Goal: Task Accomplishment & Management: Use online tool/utility

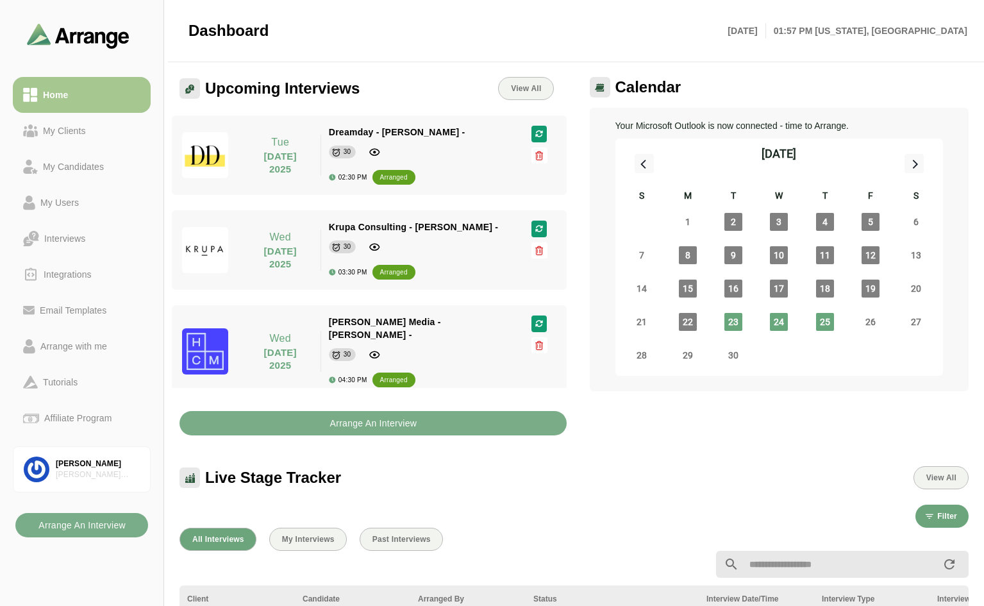
scroll to position [4, 0]
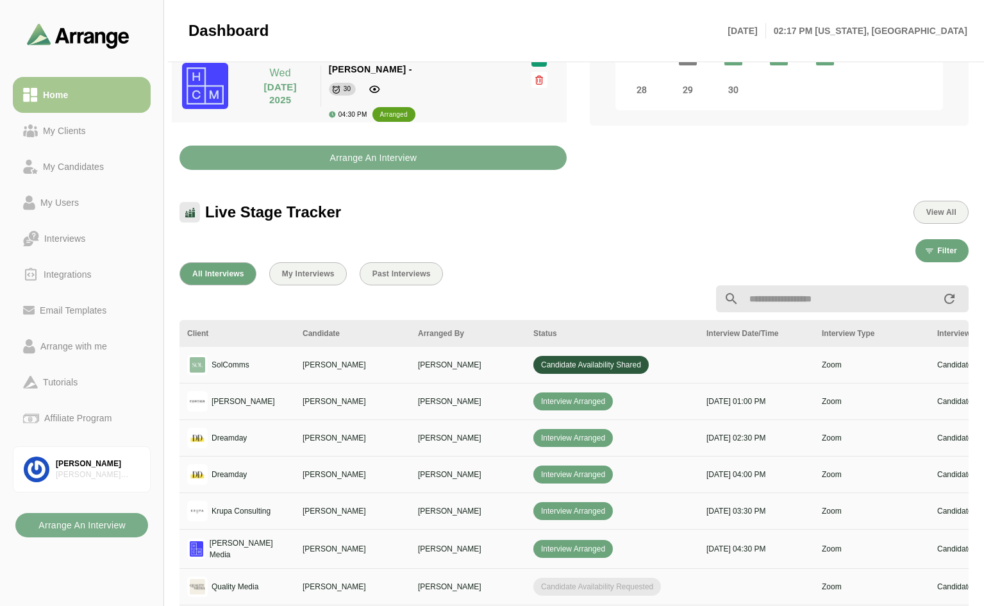
scroll to position [214, 0]
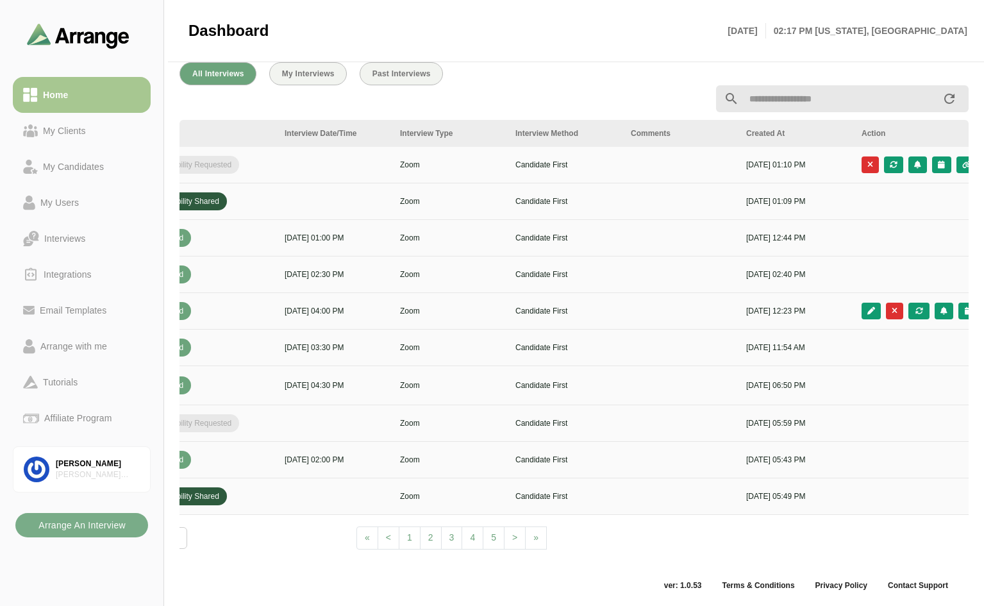
scroll to position [0, 464]
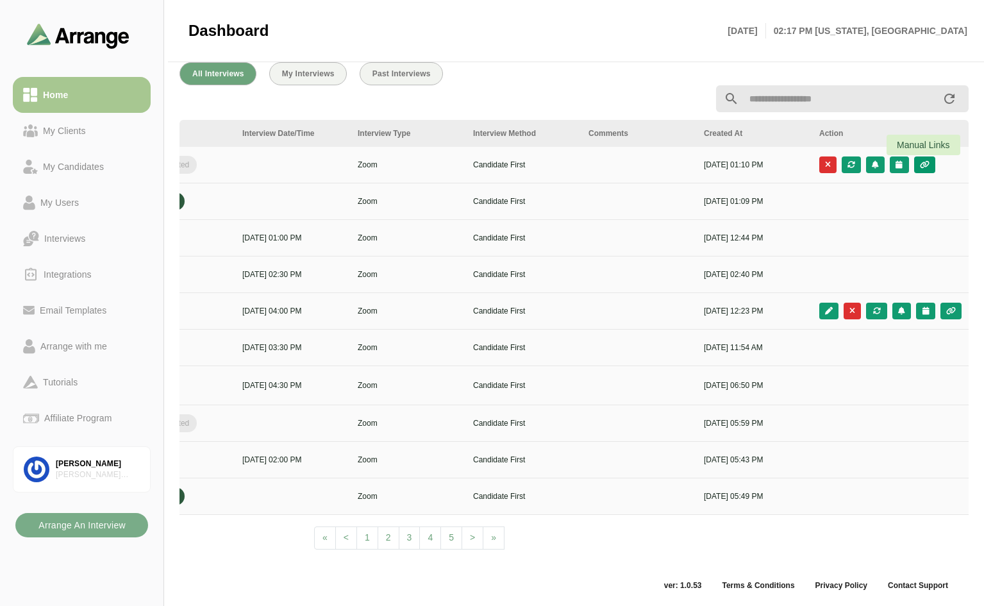
click at [928, 161] on icon "button" at bounding box center [924, 165] width 11 height 8
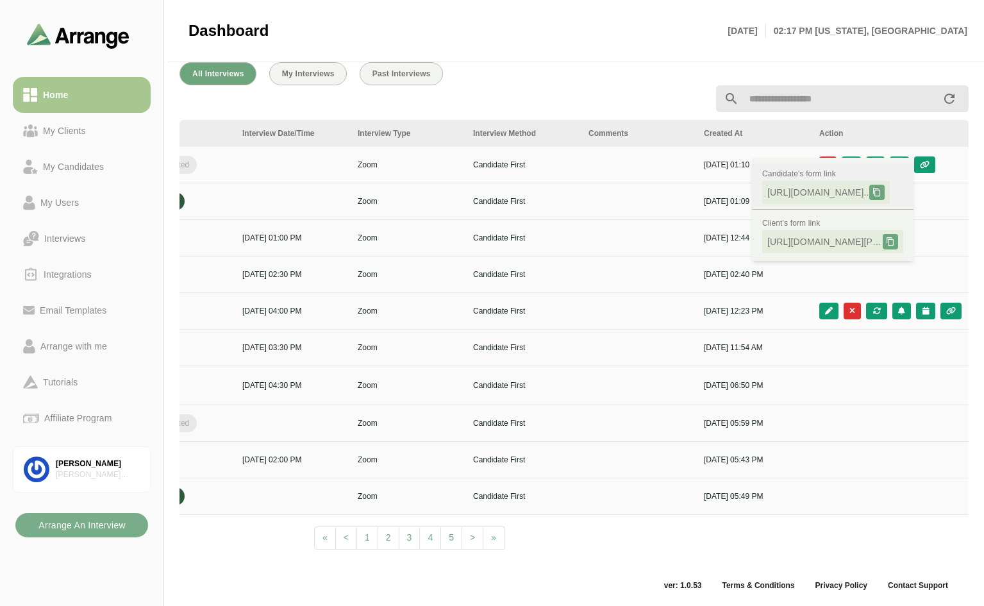
click at [881, 188] on icon at bounding box center [876, 192] width 9 height 9
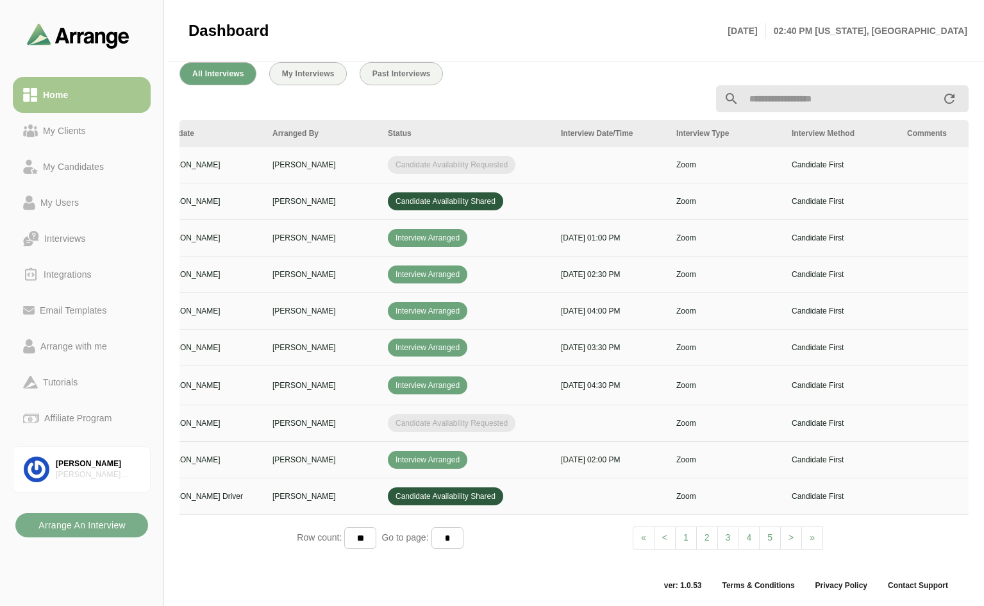
scroll to position [0, 0]
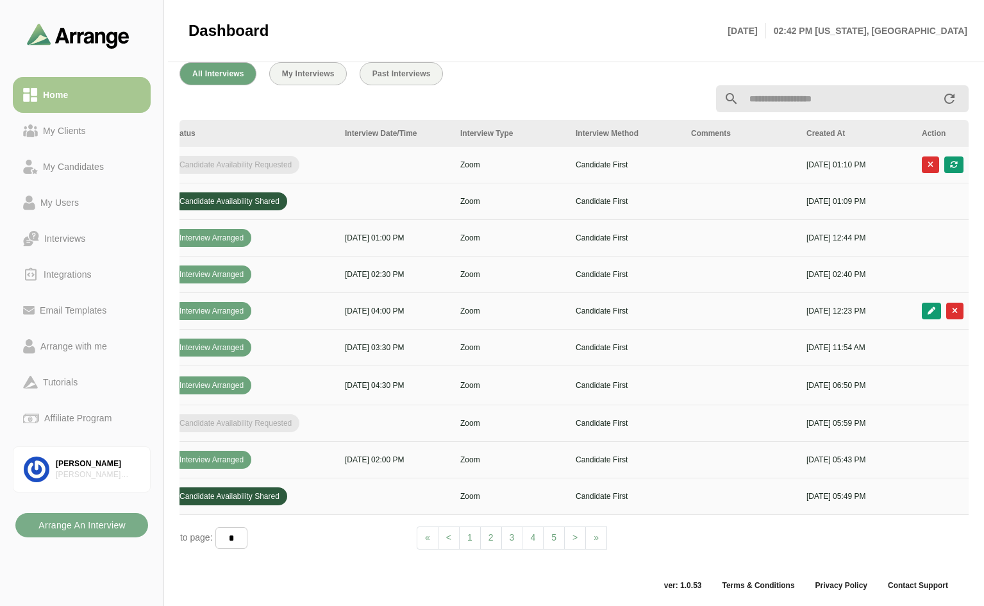
scroll to position [0, 464]
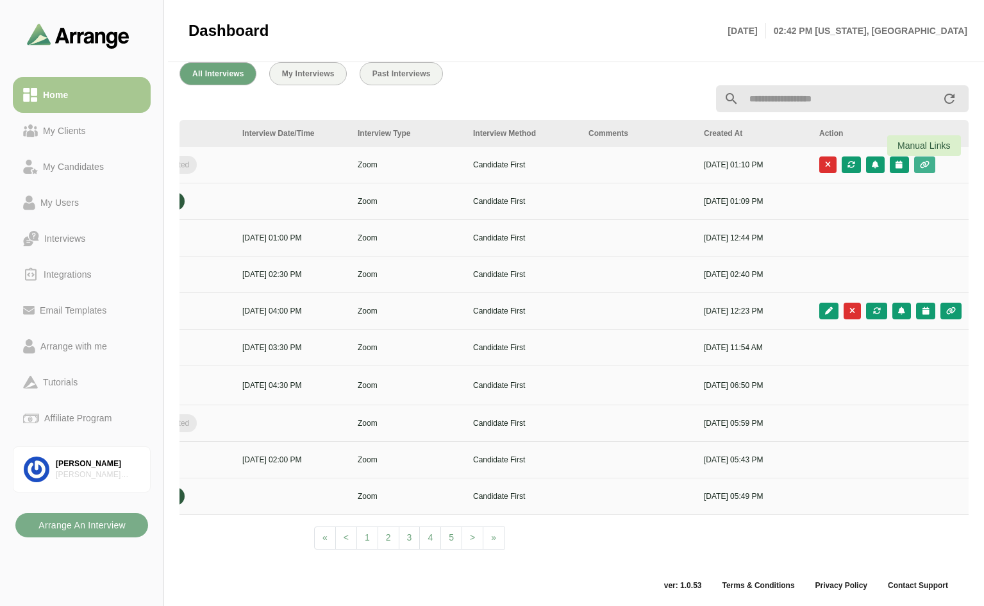
click at [927, 161] on icon "button" at bounding box center [924, 165] width 11 height 8
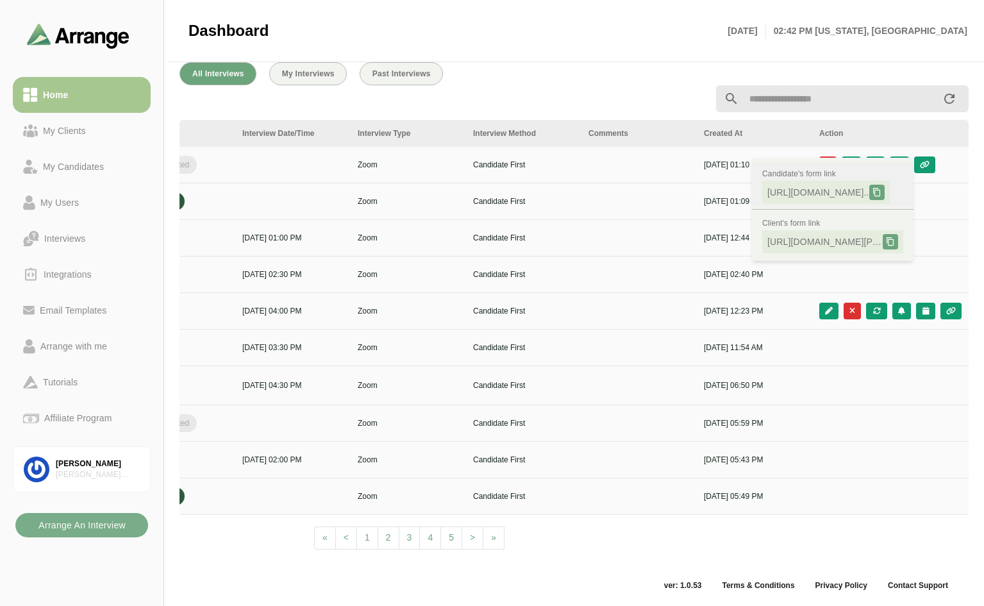
click at [831, 186] on span "[URL][DOMAIN_NAME].." at bounding box center [818, 192] width 102 height 13
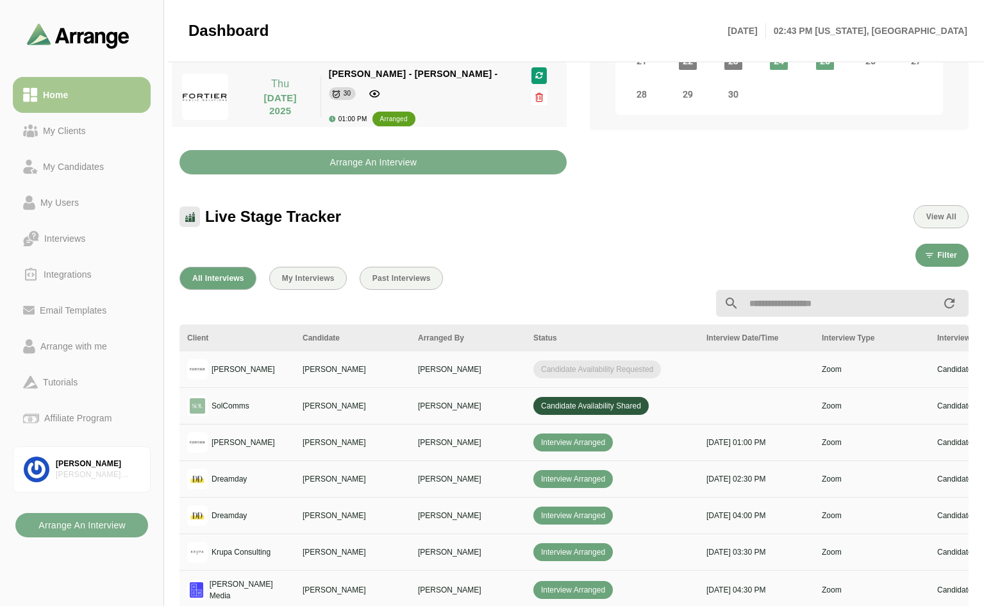
scroll to position [473, 0]
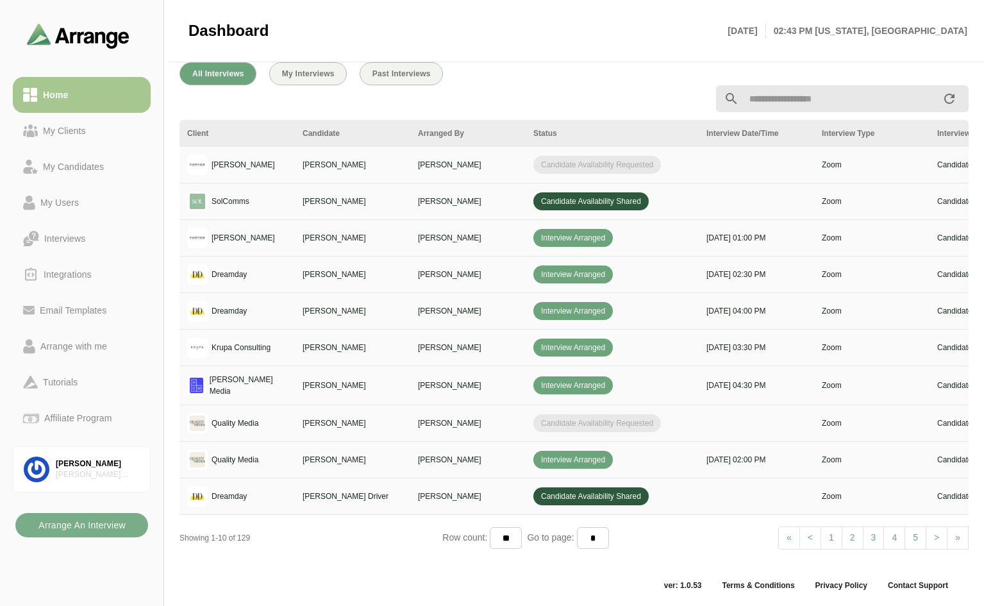
drag, startPoint x: 623, startPoint y: 552, endPoint x: 645, endPoint y: 551, distance: 21.2
click at [645, 551] on div "Client Candidate Arranged By Status Interview Date/Time Interview Type Intervie…" at bounding box center [573, 339] width 789 height 438
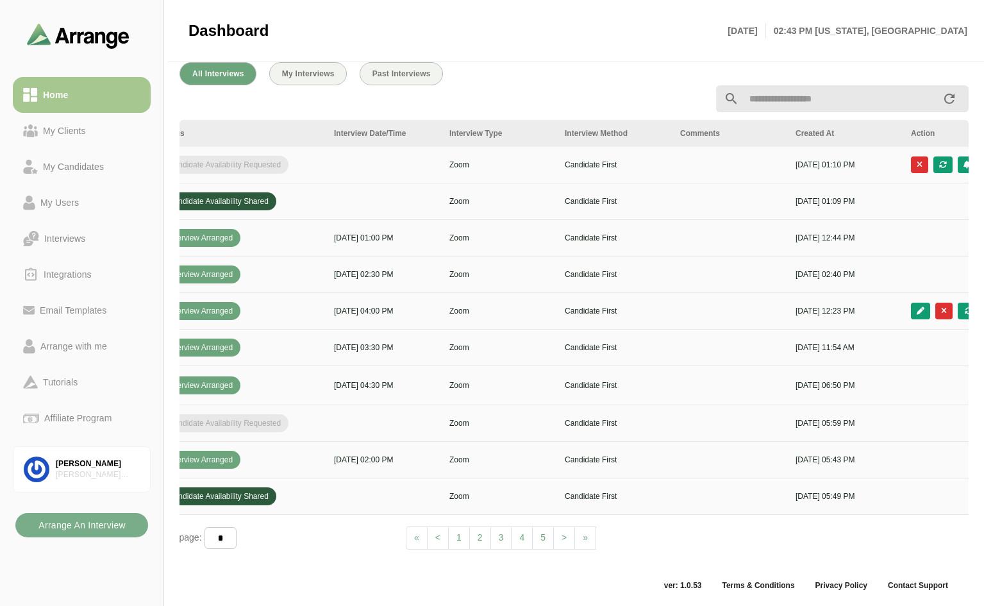
scroll to position [0, 464]
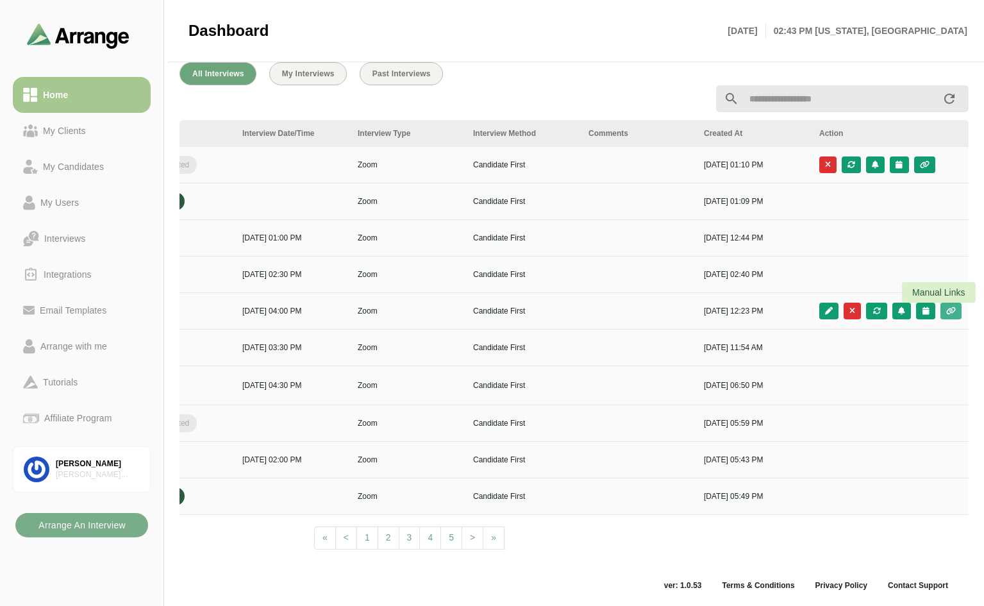
click at [946, 307] on icon "button" at bounding box center [950, 311] width 11 height 8
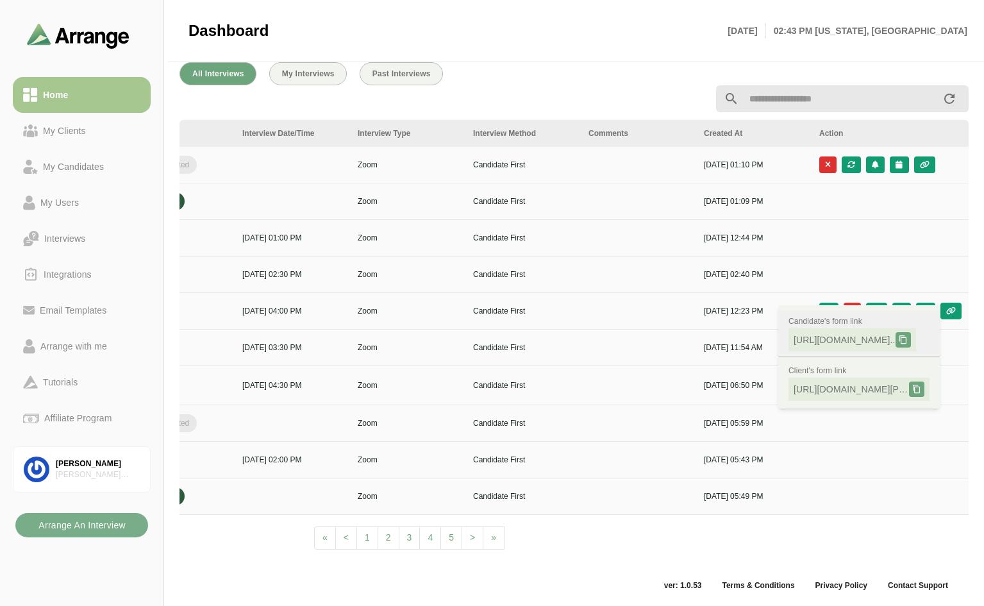
click at [910, 332] on div at bounding box center [902, 339] width 15 height 15
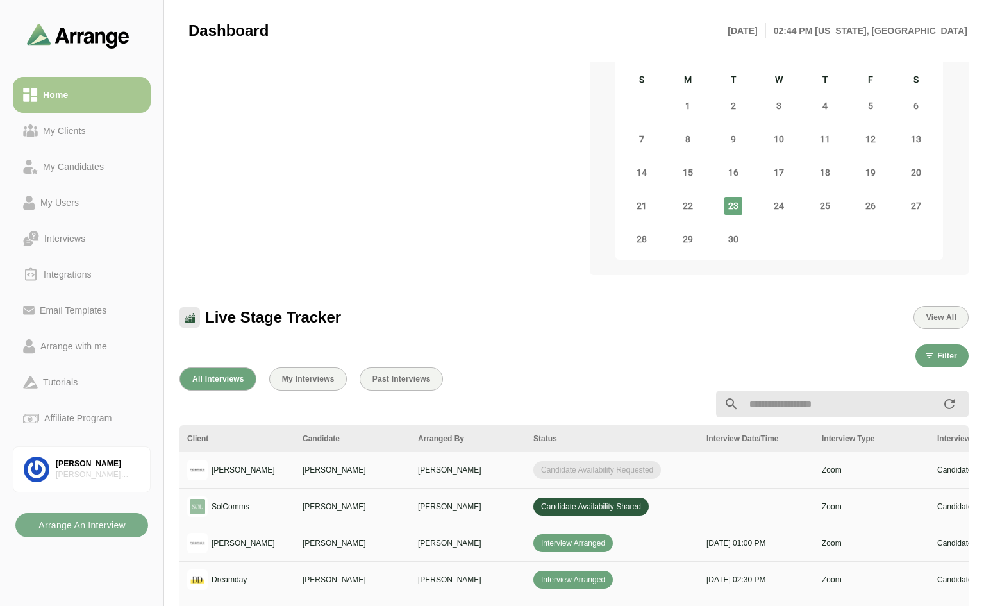
scroll to position [256, 0]
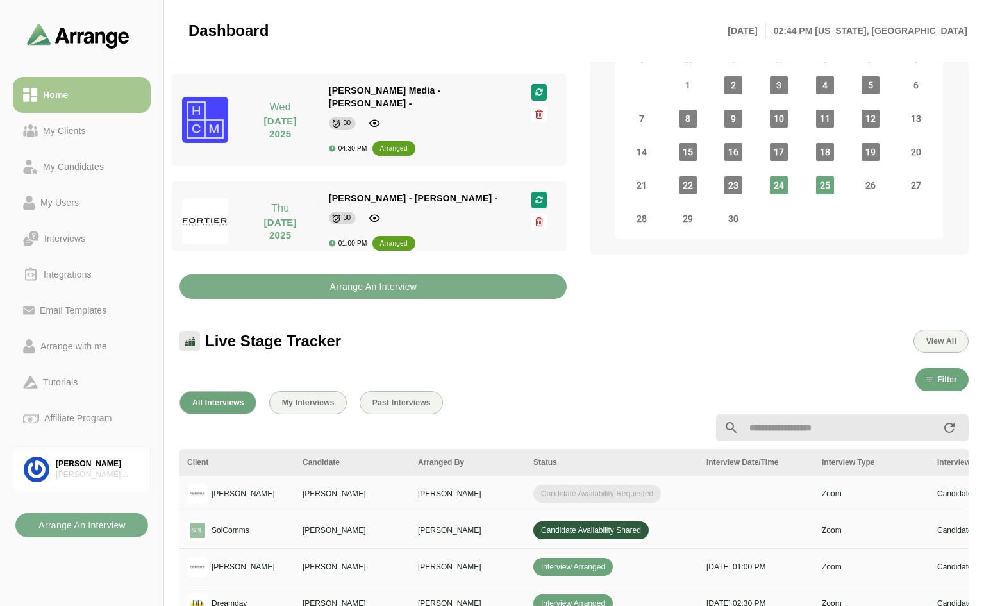
scroll to position [128, 0]
